Goal: Transaction & Acquisition: Purchase product/service

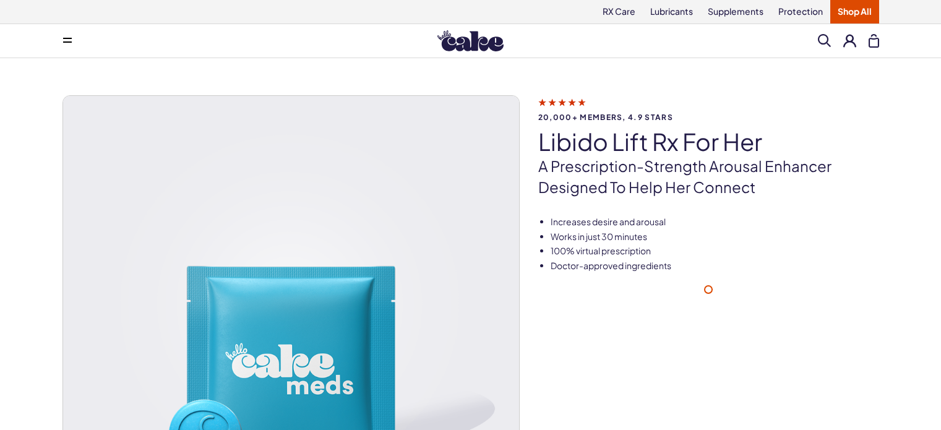
click at [252, 254] on img at bounding box center [291, 324] width 456 height 456
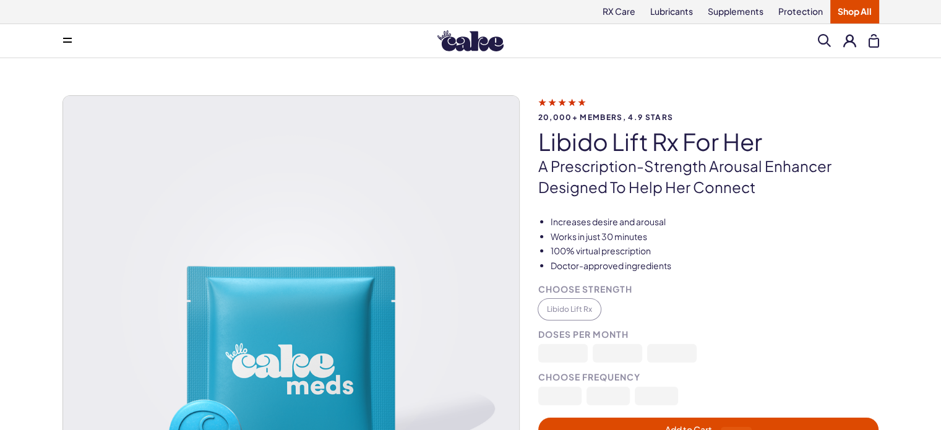
click at [252, 254] on img at bounding box center [291, 324] width 456 height 456
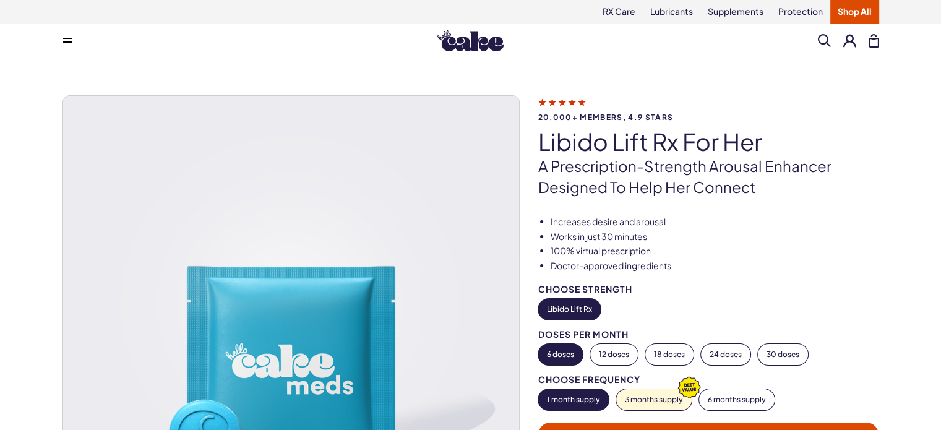
click at [252, 254] on img at bounding box center [291, 324] width 456 height 456
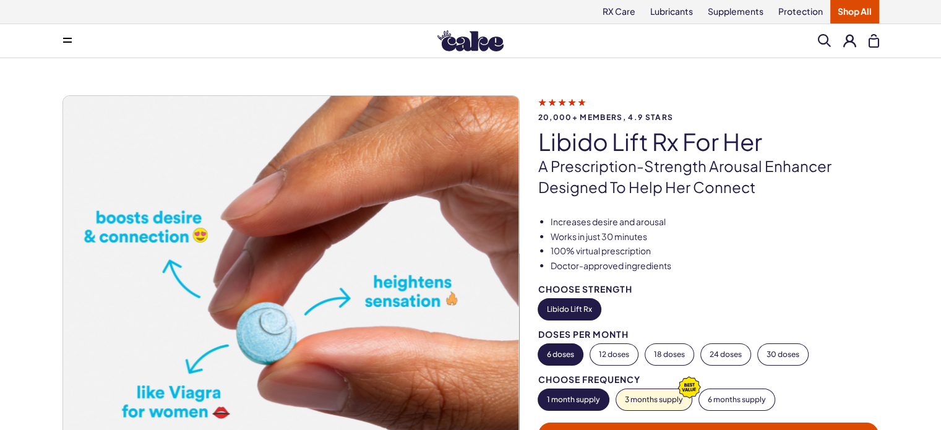
click at [252, 254] on img at bounding box center [291, 324] width 456 height 456
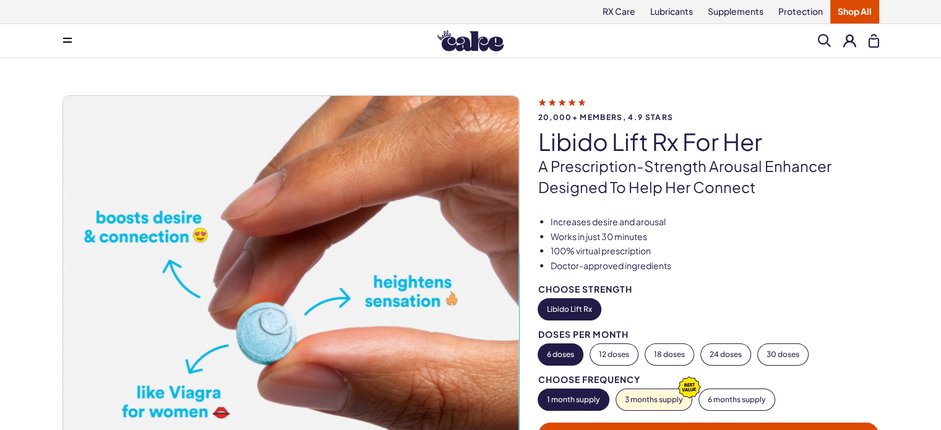
click at [252, 254] on img at bounding box center [291, 324] width 456 height 456
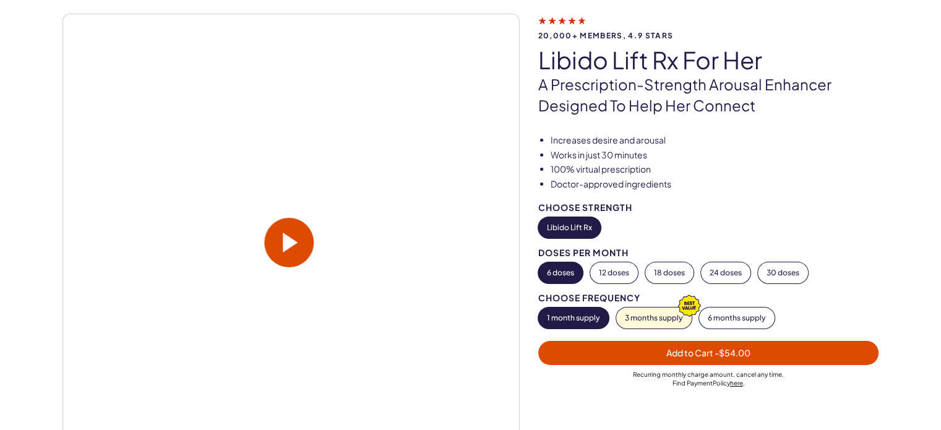
scroll to position [62, 0]
